Goal: Task Accomplishment & Management: Manage account settings

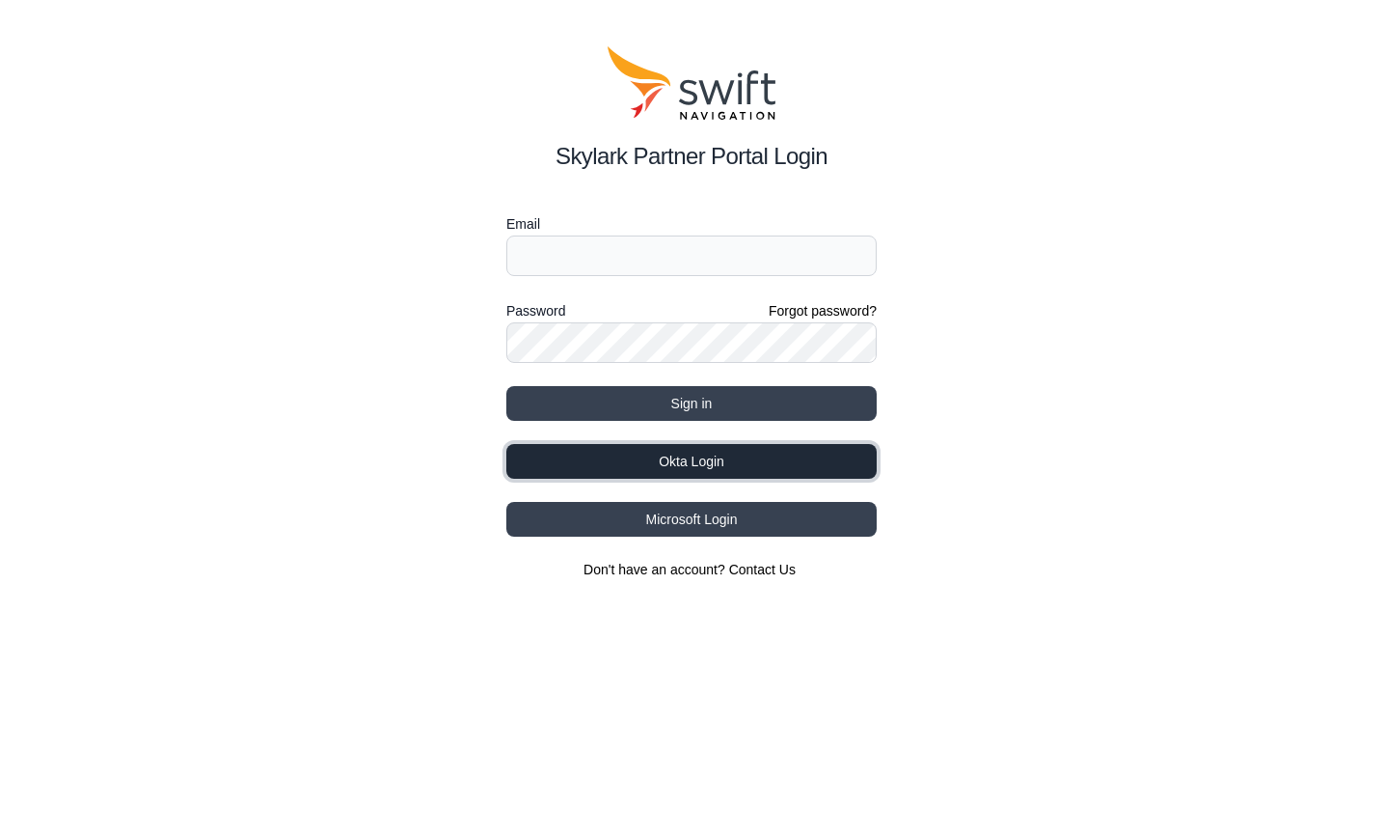
click at [683, 463] on button "Okta Login" at bounding box center [692, 461] width 370 height 35
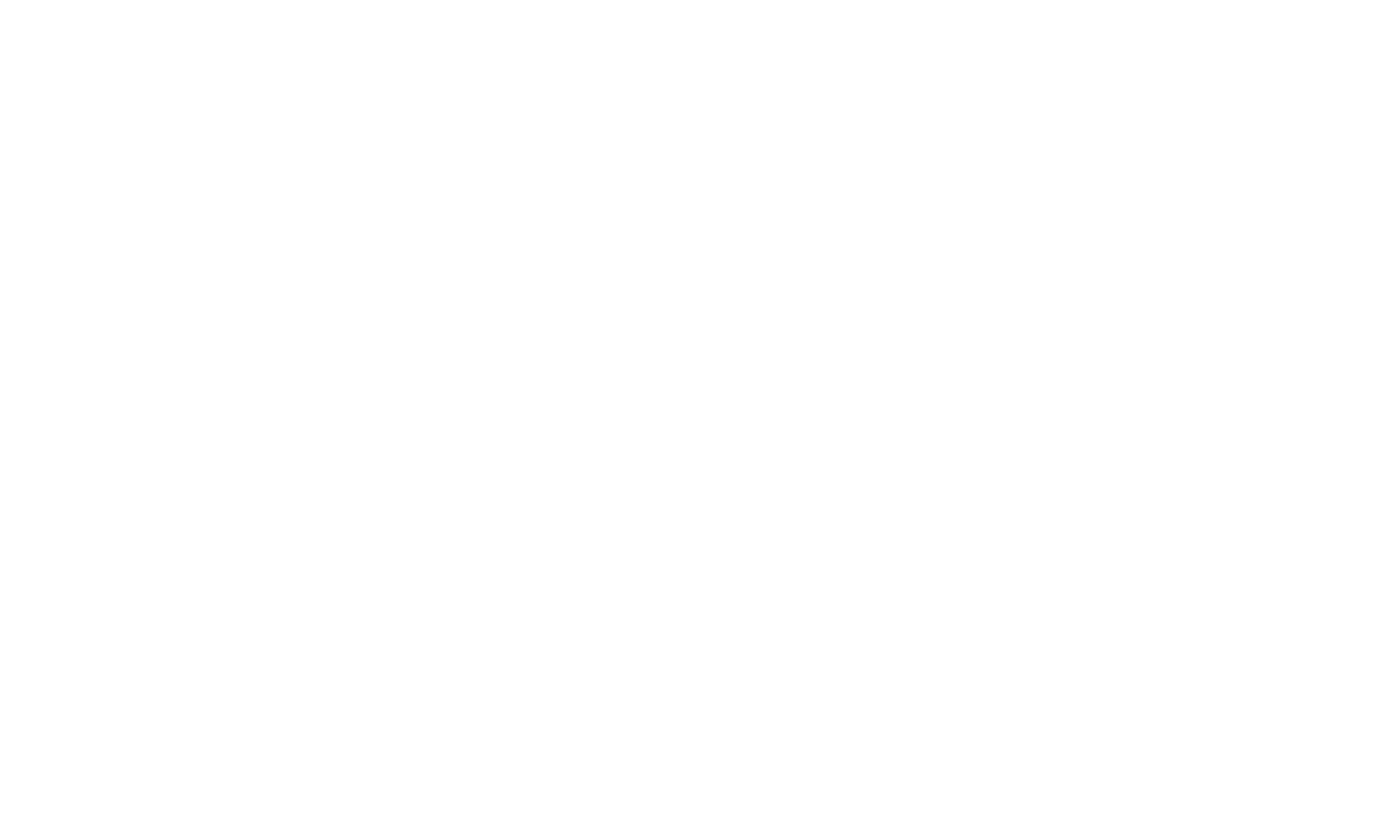
select select
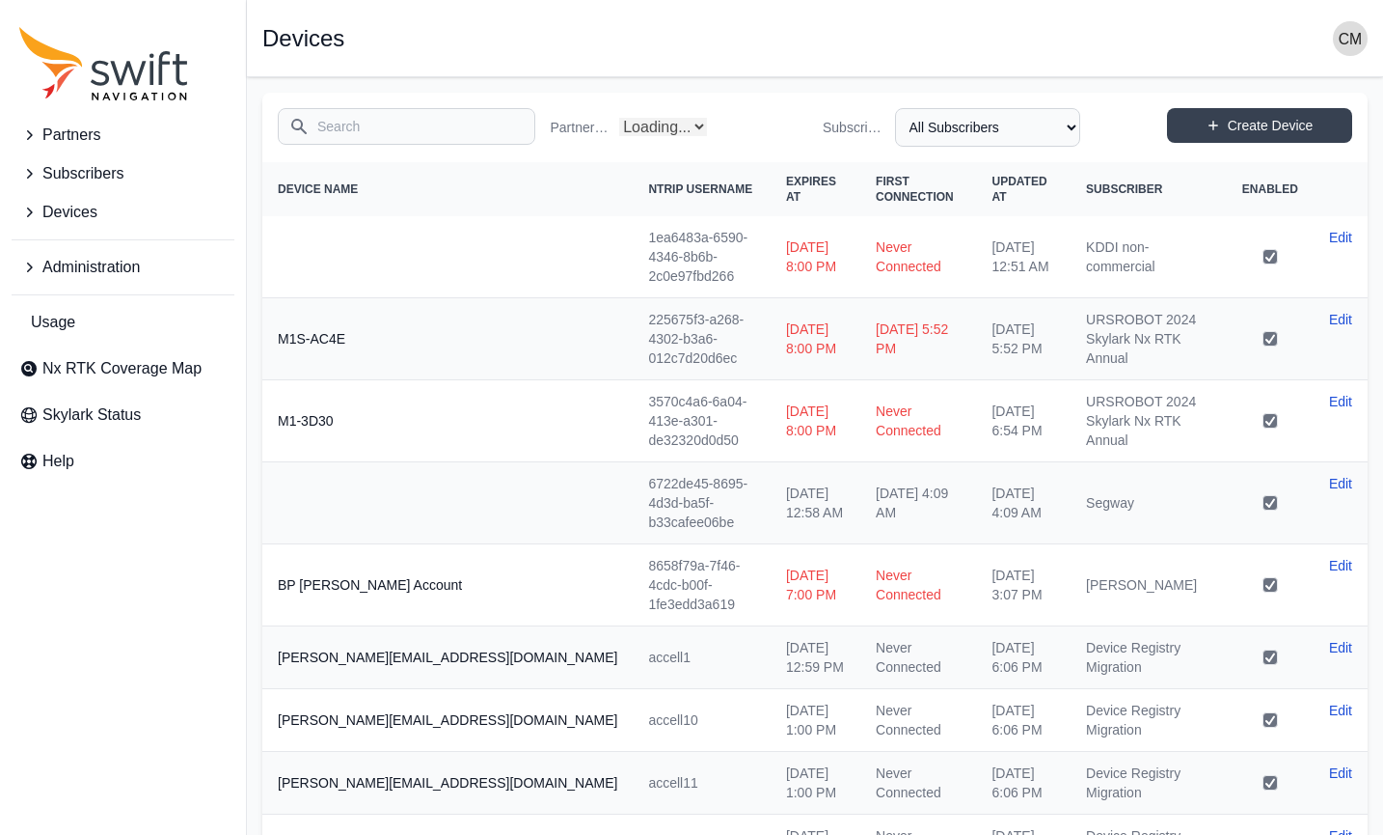
select select "Partner Name"
